Goal: Navigation & Orientation: Find specific page/section

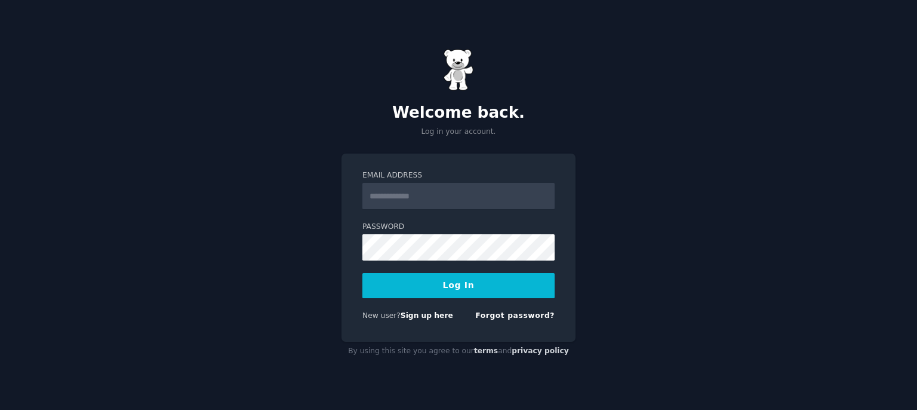
drag, startPoint x: 0, startPoint y: 0, endPoint x: 432, endPoint y: 189, distance: 471.2
click at [432, 189] on input "Email Address" at bounding box center [458, 196] width 192 height 26
type input "**********"
click at [504, 292] on button "Log In" at bounding box center [458, 285] width 192 height 25
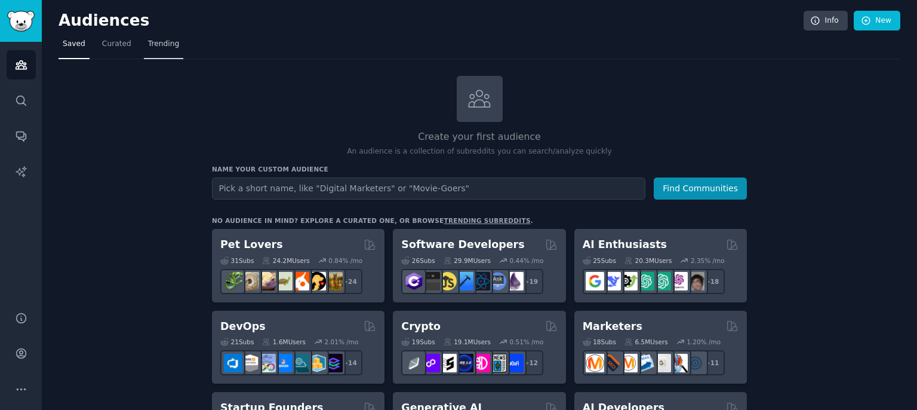
click at [169, 44] on span "Trending" at bounding box center [163, 44] width 31 height 11
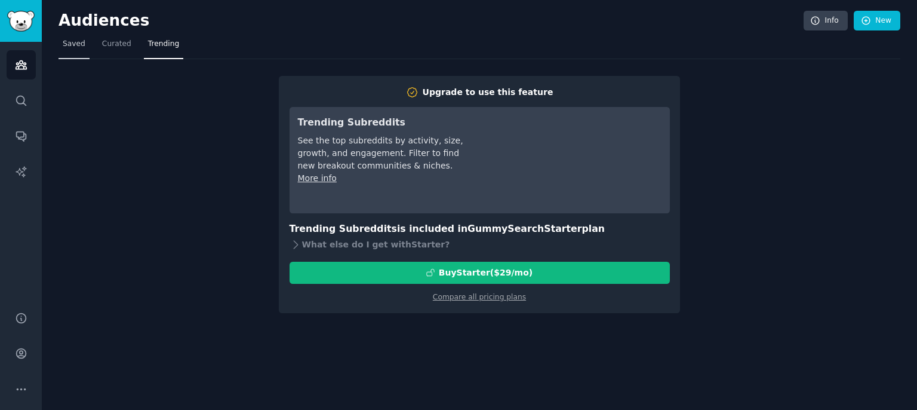
click at [71, 47] on span "Saved" at bounding box center [74, 44] width 23 height 11
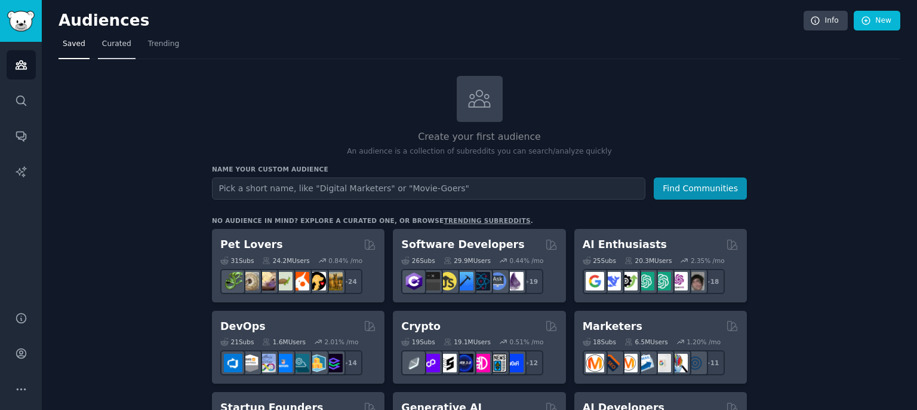
click at [106, 42] on span "Curated" at bounding box center [116, 44] width 29 height 11
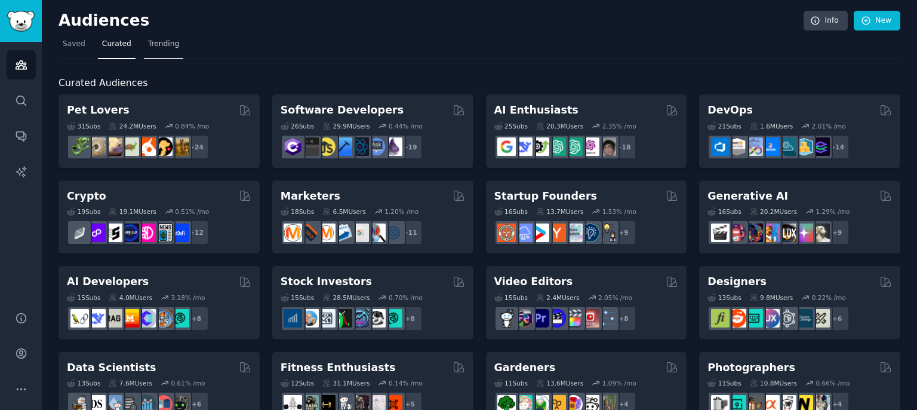
click at [150, 42] on span "Trending" at bounding box center [163, 44] width 31 height 11
